Goal: Consume media (video, audio)

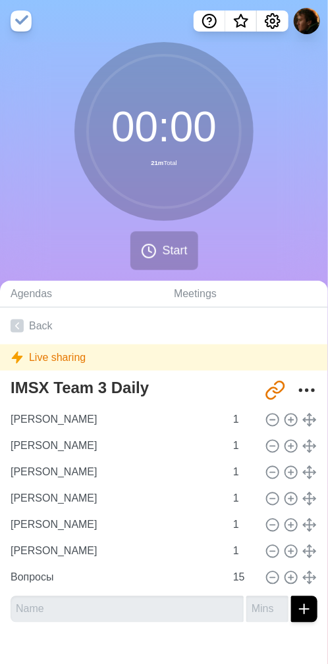
drag, startPoint x: 240, startPoint y: 217, endPoint x: 222, endPoint y: 246, distance: 34.3
click at [241, 217] on div "00 : 00 21m Total" at bounding box center [163, 131] width 179 height 179
click at [169, 247] on span "Start" at bounding box center [174, 251] width 25 height 18
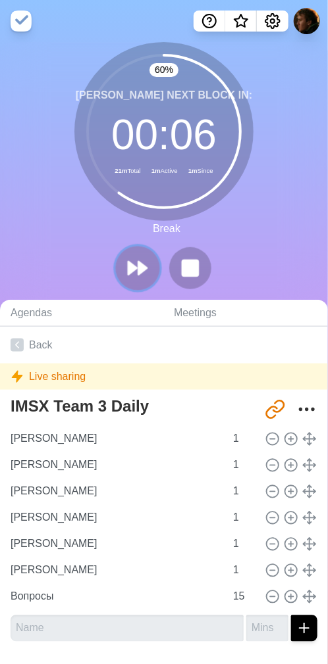
click at [138, 266] on polygon at bounding box center [142, 268] width 9 height 13
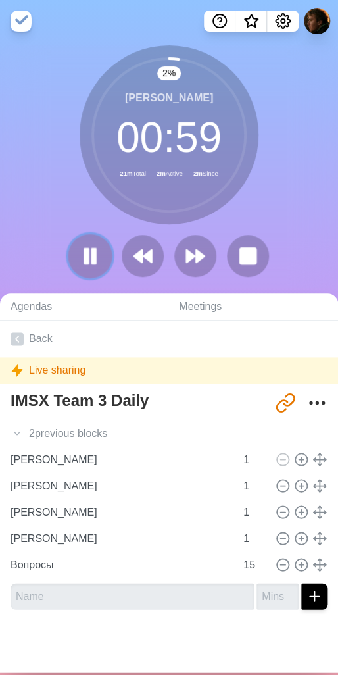
click at [85, 255] on rect at bounding box center [87, 255] width 4 height 14
click at [91, 255] on polygon at bounding box center [90, 255] width 13 height 16
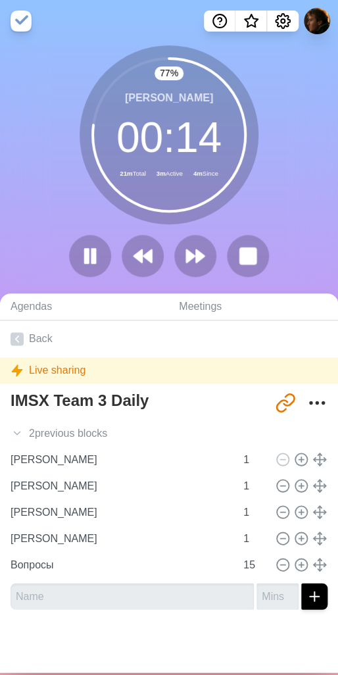
click at [233, 208] on icon at bounding box center [169, 135] width 158 height 158
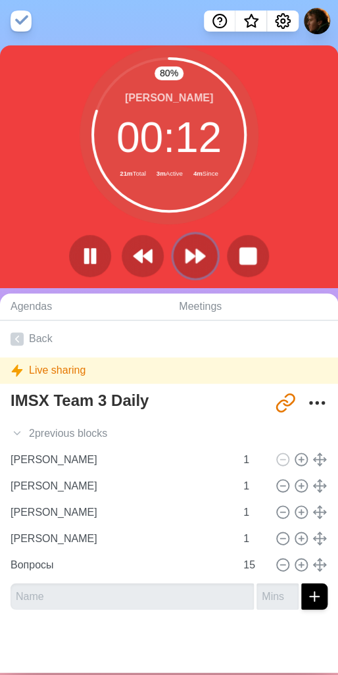
click at [187, 249] on icon at bounding box center [195, 256] width 22 height 22
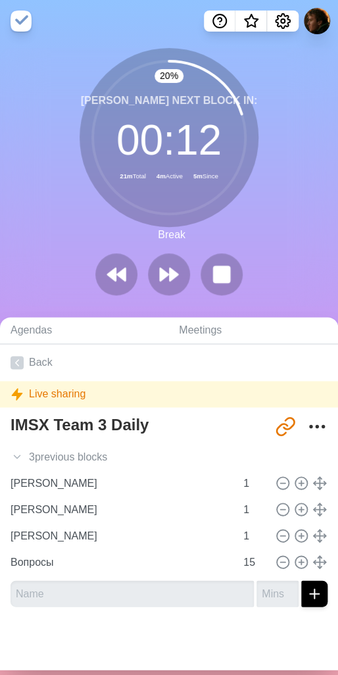
click at [298, 214] on div "20 % [PERSON_NAME] Next block in: 00 : 12 21m Total 4m Active 5m Since Break" at bounding box center [169, 177] width 338 height 258
click at [266, 222] on div "33 % [PERSON_NAME] Next block in: 00 : 10 21m Total 4m Active 5m Since Break" at bounding box center [169, 177] width 338 height 258
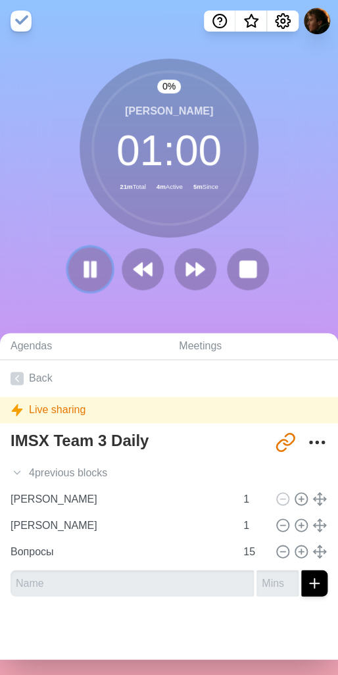
click at [85, 266] on rect at bounding box center [87, 268] width 4 height 14
click at [79, 272] on icon at bounding box center [90, 269] width 22 height 22
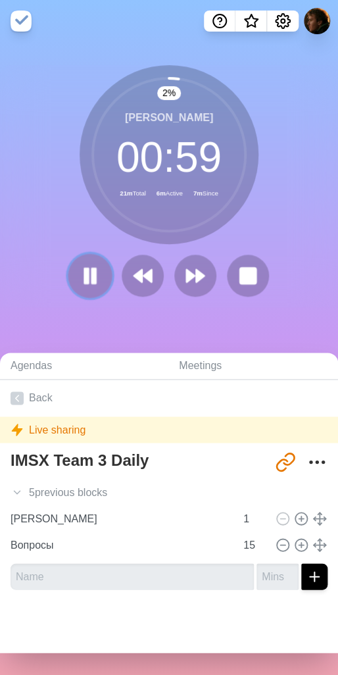
click at [92, 268] on rect at bounding box center [94, 275] width 4 height 14
click at [258, 316] on div "2 % [PERSON_NAME] 00 : 59 21m Total 6m Active 7m Since" at bounding box center [169, 185] width 338 height 287
click at [264, 229] on div "2 % [PERSON_NAME] 00 : 59 21m Total 6m Active 7m Since" at bounding box center [169, 186] width 338 height 242
click at [253, 318] on div "2 % [PERSON_NAME] 00 : 59 21m Total 6m Active 8m Since" at bounding box center [169, 185] width 338 height 287
drag, startPoint x: 189, startPoint y: 330, endPoint x: 186, endPoint y: 323, distance: 7.4
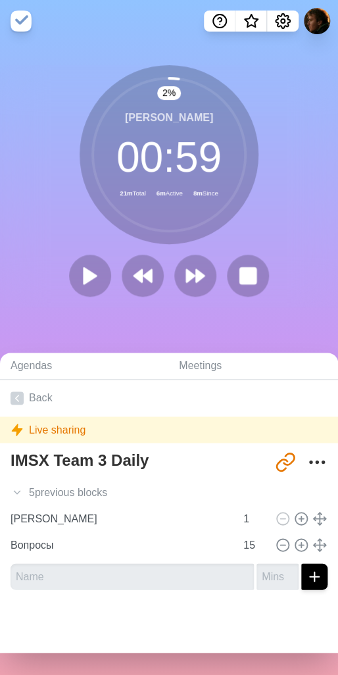
click at [189, 330] on div "Agendas Meetings Back Live sharing IMSX Team 3 Daily [URL][DOMAIN_NAME] 5 previ…" at bounding box center [169, 502] width 338 height 345
click at [122, 319] on div "2 % [PERSON_NAME] 00 : 59 21m Total 6m Active 8m Since" at bounding box center [169, 185] width 338 height 287
click at [95, 314] on div "2 % [PERSON_NAME] 00 : 59 21m Total 6m Active 8m Since" at bounding box center [169, 185] width 338 height 287
click at [103, 305] on div "2 % [PERSON_NAME] 00 : 59 21m Total 6m Active 8m Since" at bounding box center [169, 186] width 338 height 242
click at [84, 274] on polygon at bounding box center [90, 275] width 13 height 16
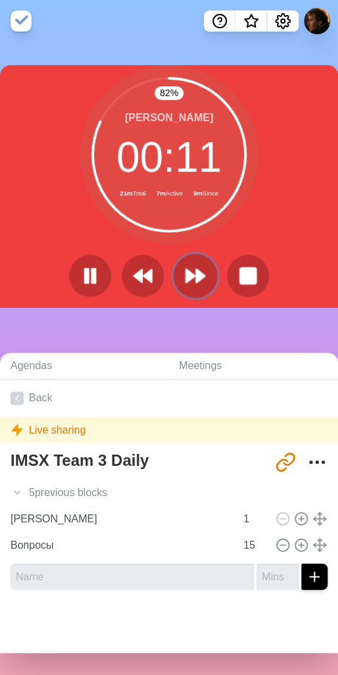
click at [196, 274] on polygon at bounding box center [200, 275] width 9 height 13
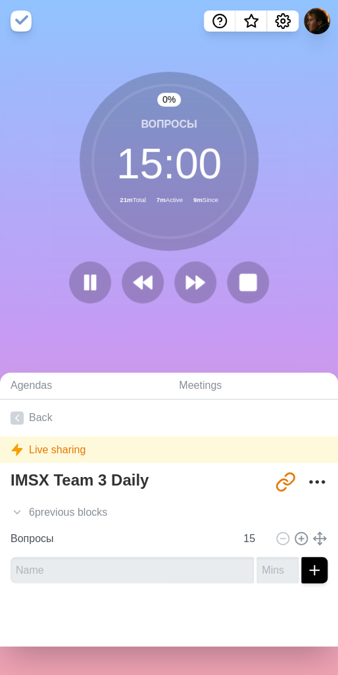
click at [171, 330] on div "0 % Вопросы 15 : 00 21m Total 7m Active 9m Since" at bounding box center [169, 192] width 338 height 301
click at [251, 249] on div "Вопросы 13 : 19 21m Total 8m Active 11m Since" at bounding box center [169, 161] width 179 height 179
click at [295, 214] on div "12 % Вопросы 13 : 15 21m Total 8m Active 11m Since" at bounding box center [169, 193] width 338 height 242
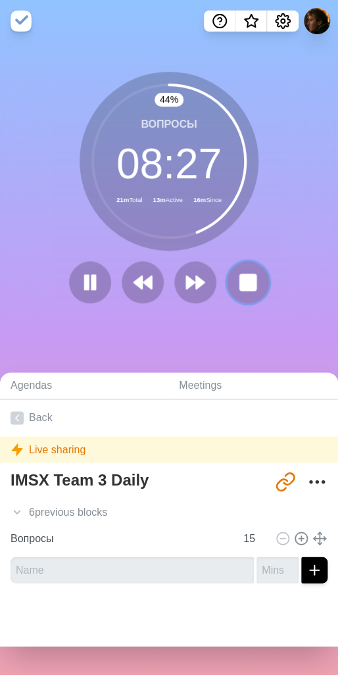
drag, startPoint x: 243, startPoint y: 274, endPoint x: 254, endPoint y: 173, distance: 101.8
click at [243, 274] on rect at bounding box center [248, 282] width 16 height 16
